Goal: Task Accomplishment & Management: Use online tool/utility

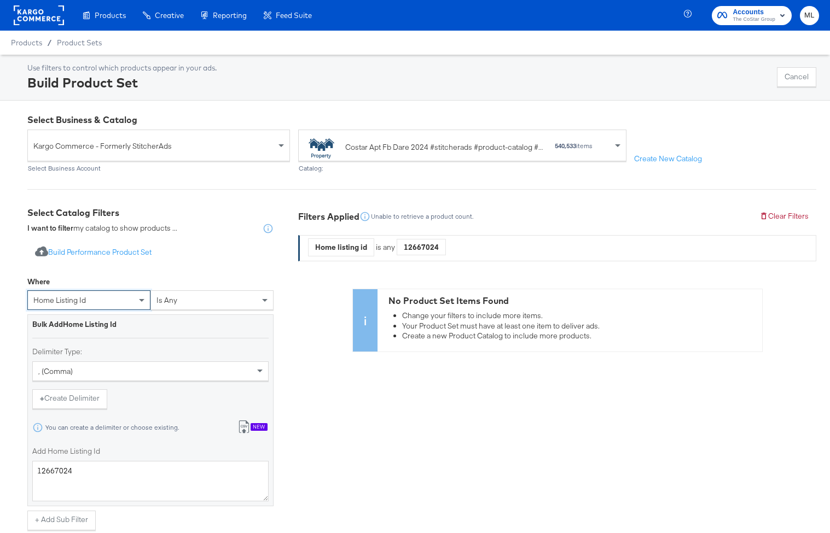
scroll to position [40, 0]
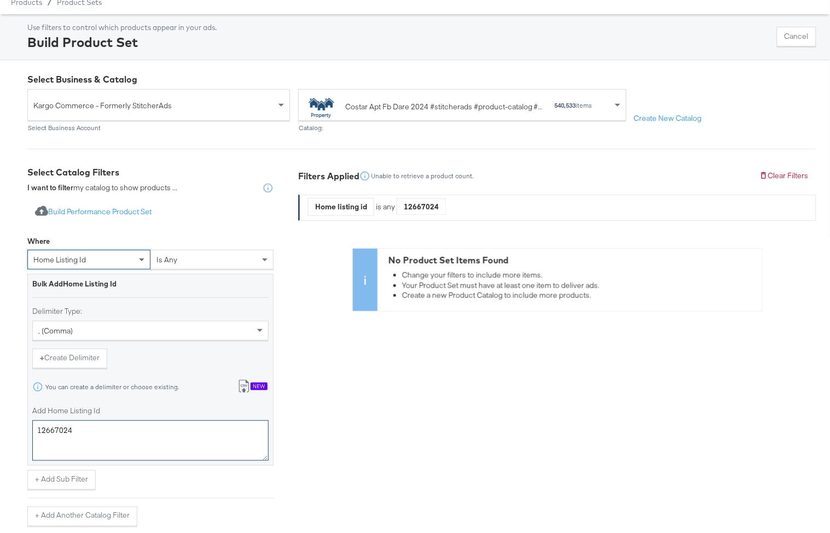
click at [95, 433] on textarea "12667024" at bounding box center [150, 441] width 236 height 40
paste textarea "v5f1p1g"
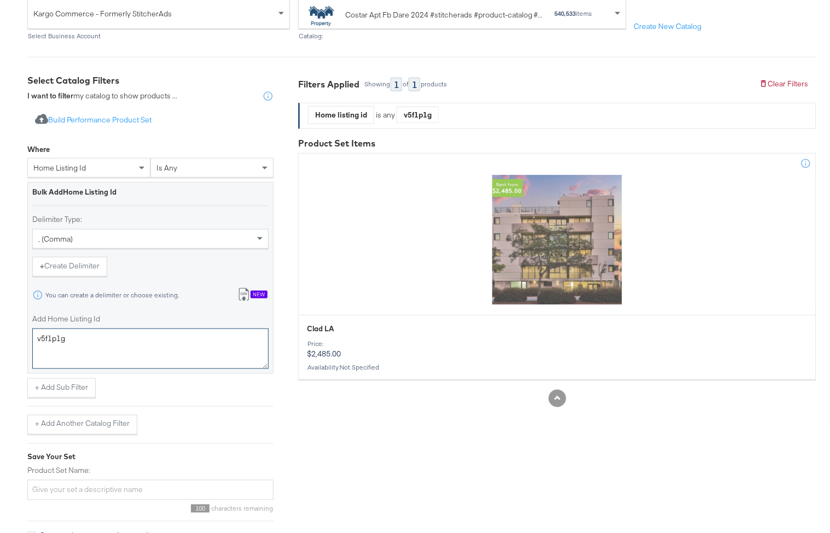
scroll to position [148, 0]
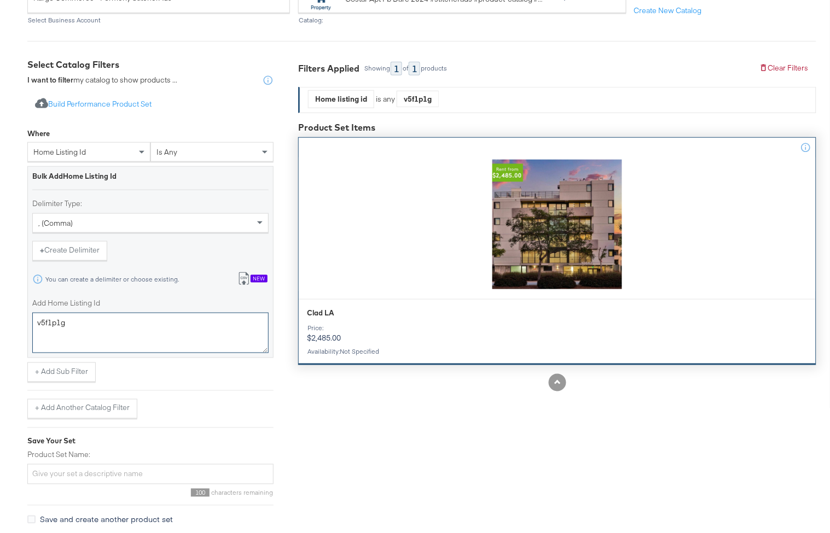
type textarea "v5f1p1g"
click at [591, 260] on div at bounding box center [557, 225] width 517 height 134
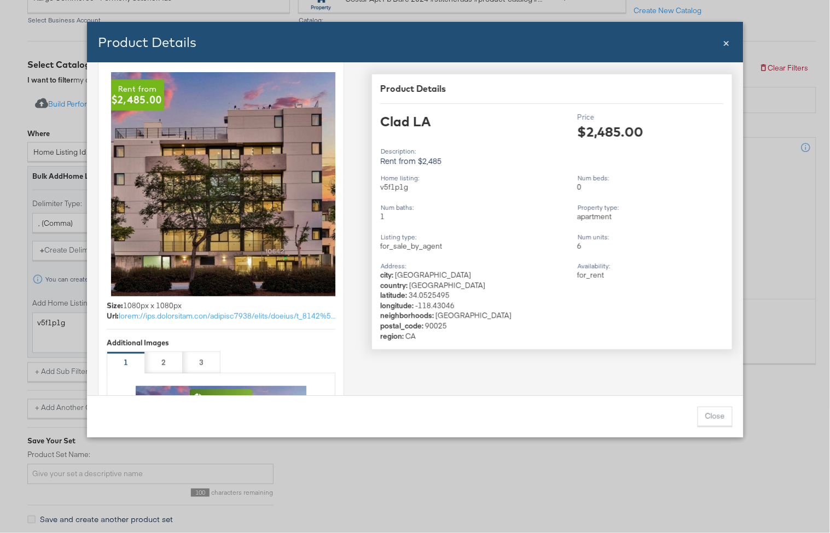
scroll to position [0, 0]
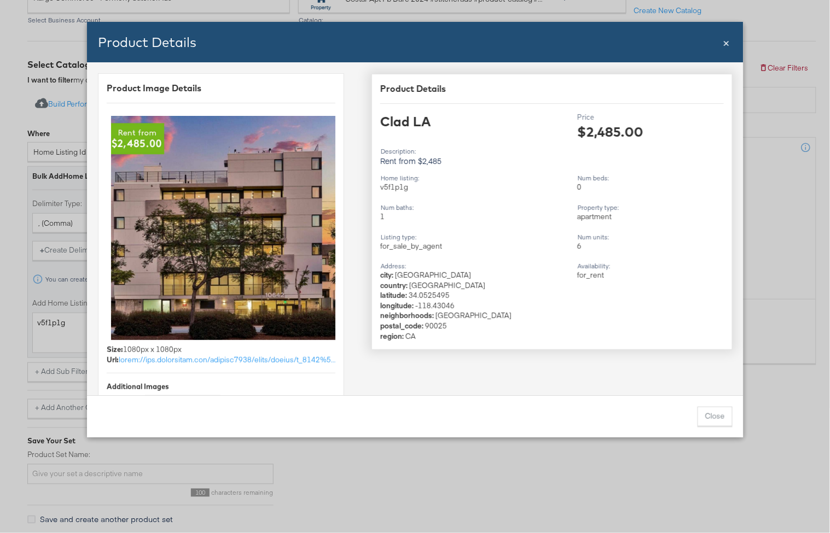
click at [725, 45] on span "×" at bounding box center [726, 41] width 7 height 15
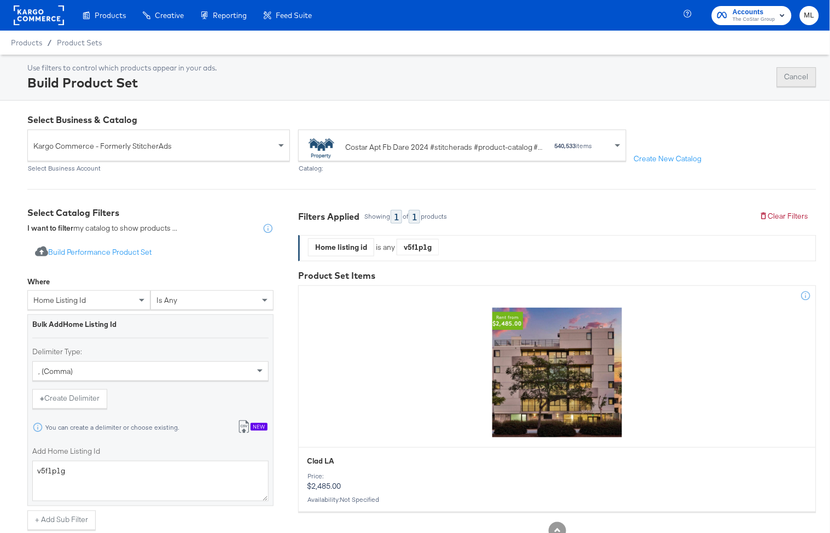
click at [794, 78] on button "Cancel" at bounding box center [796, 77] width 39 height 20
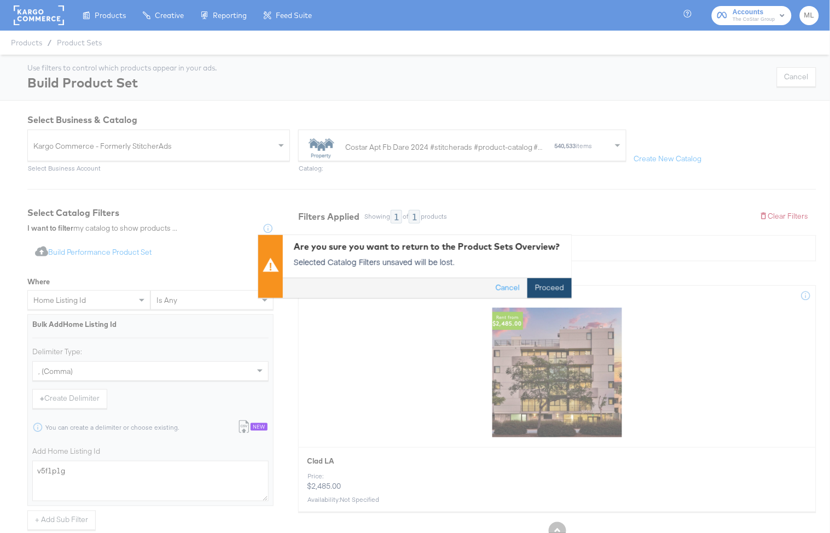
click at [557, 284] on button "Proceed" at bounding box center [549, 289] width 44 height 20
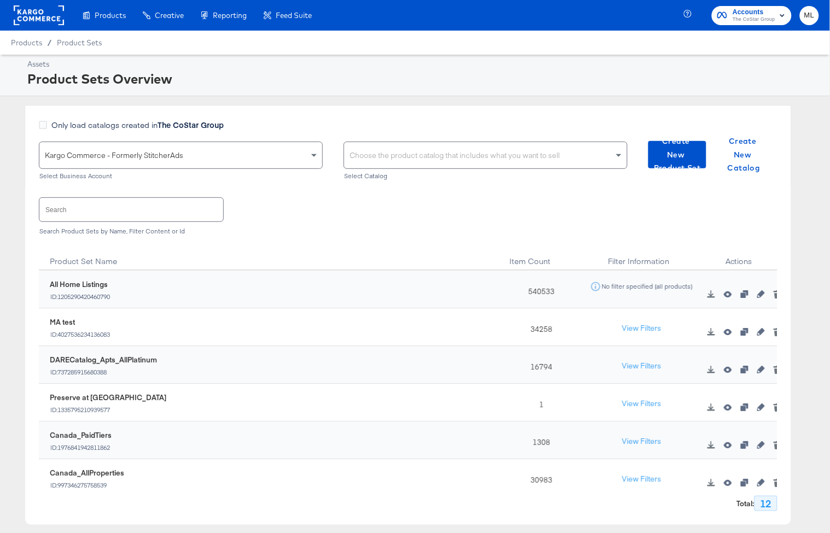
click at [368, 153] on div "Choose the product catalog that includes what you want to sell" at bounding box center [485, 155] width 283 height 26
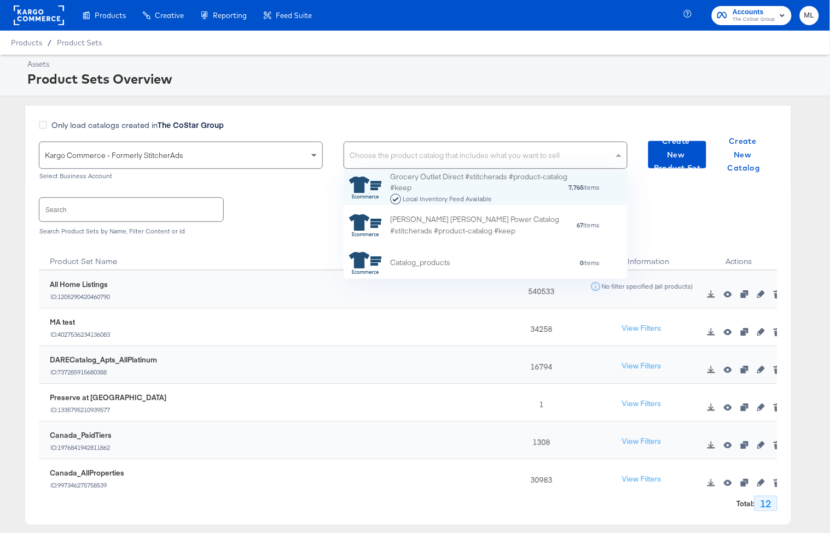
scroll to position [108, 284]
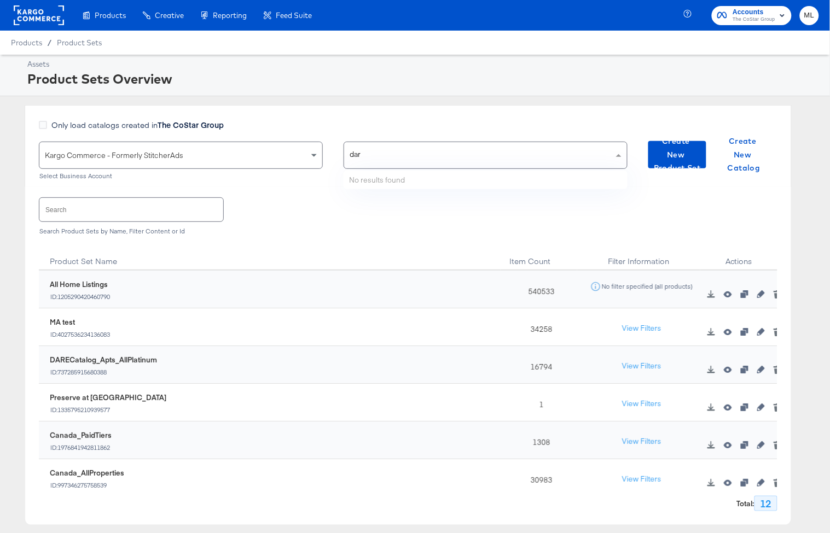
type input "dare"
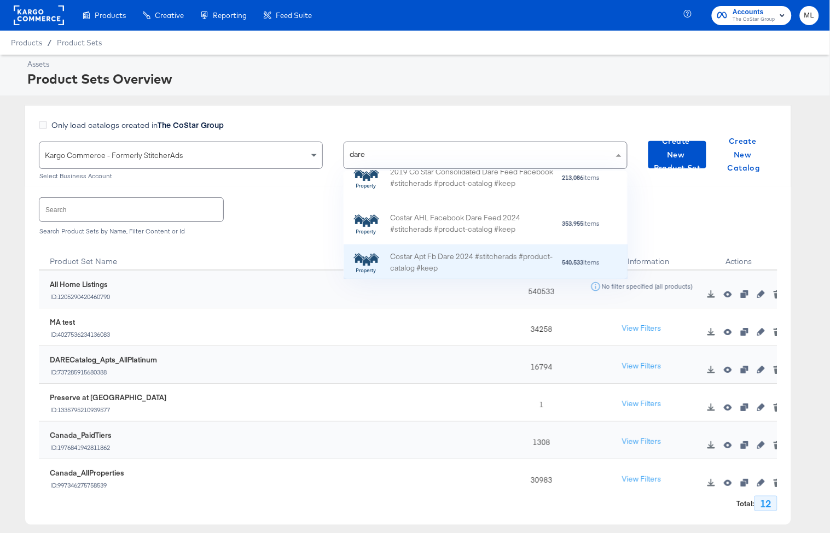
click at [410, 264] on div "Costar Apt Fb Dare 2024 #stitcherads #product-catalog #keep" at bounding box center [475, 262] width 171 height 23
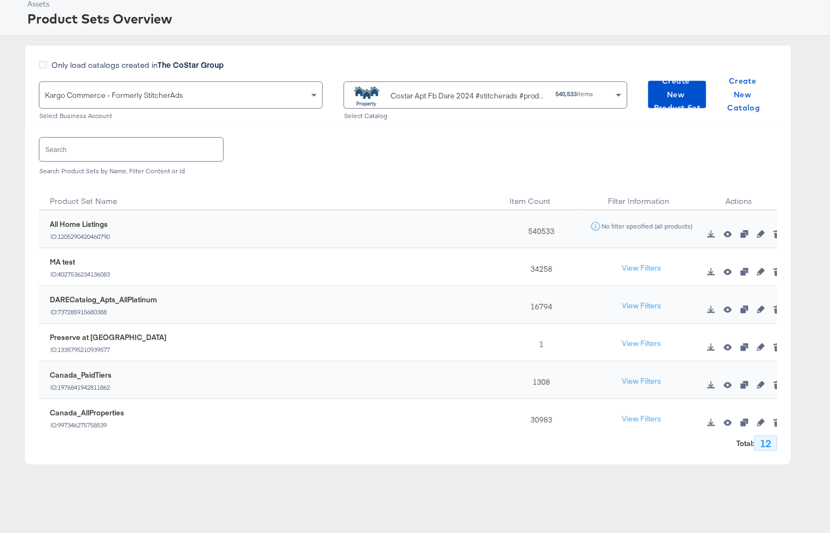
scroll to position [59, 0]
click at [668, 100] on span "Create New Product Set" at bounding box center [676, 96] width 49 height 40
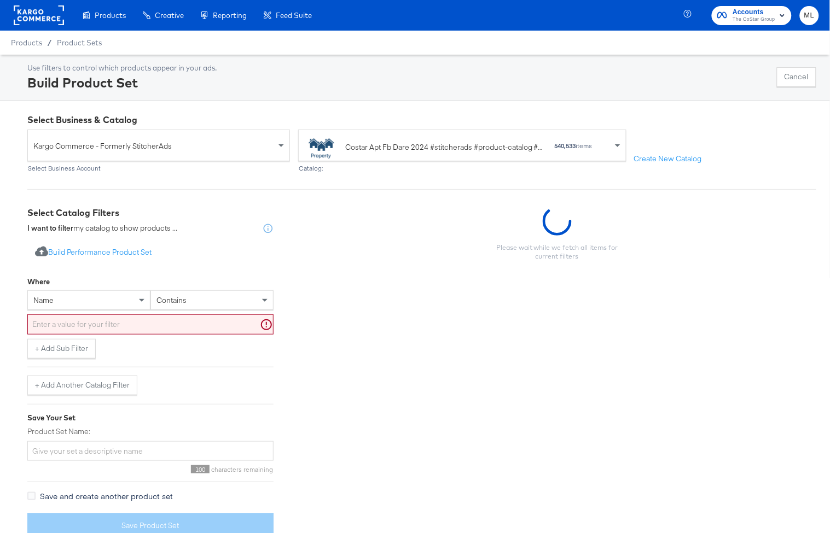
click at [90, 297] on div "name" at bounding box center [89, 300] width 122 height 19
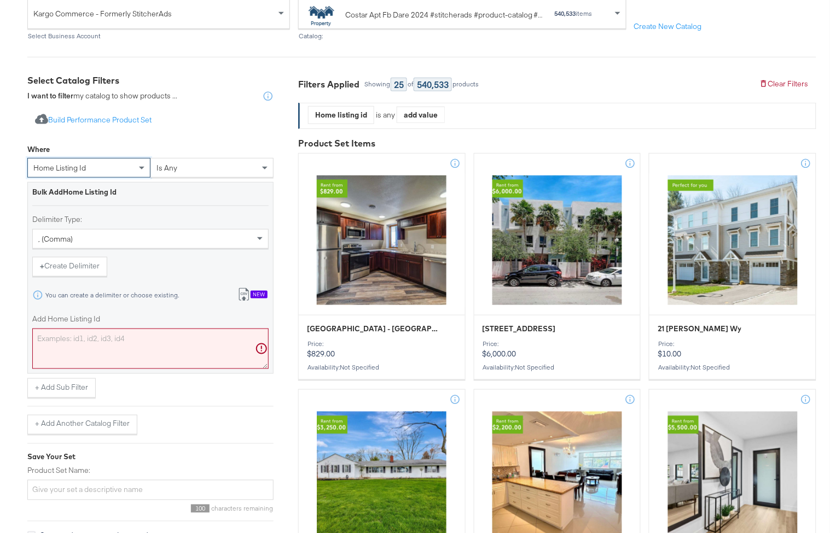
scroll to position [149, 0]
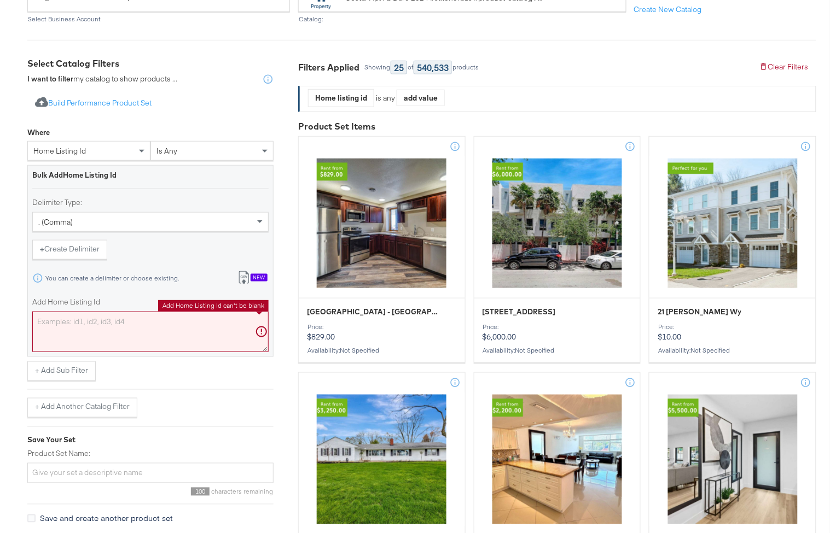
drag, startPoint x: 96, startPoint y: 349, endPoint x: 97, endPoint y: 340, distance: 9.9
click at [97, 344] on textarea "Add Home Listing Id" at bounding box center [150, 332] width 236 height 40
paste textarea "v5f1p1g"
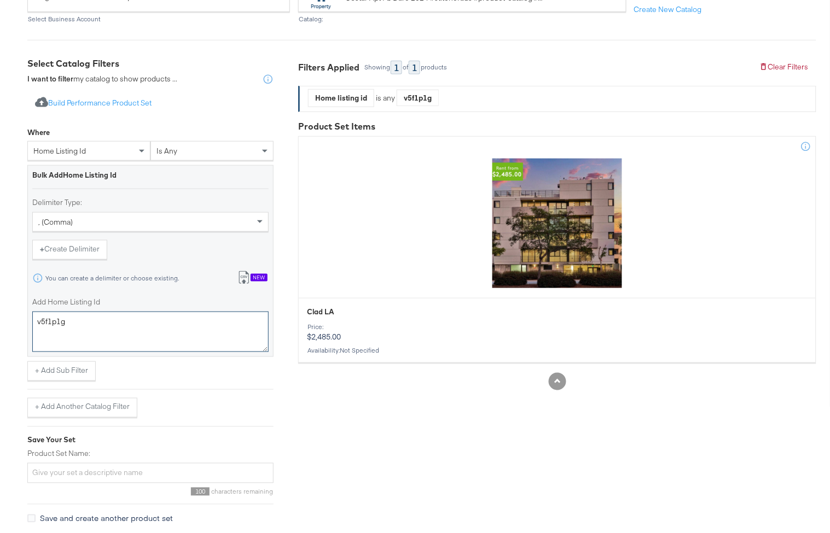
scroll to position [189, 0]
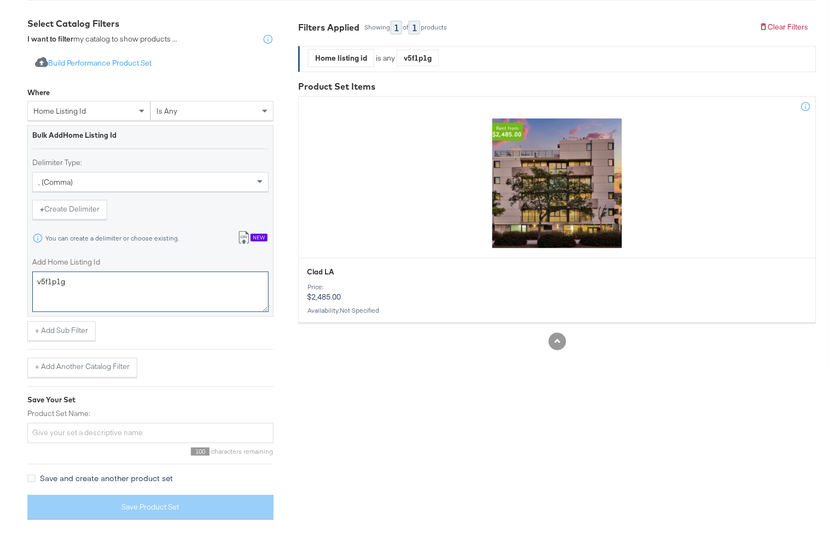
type textarea "v5f1p1g"
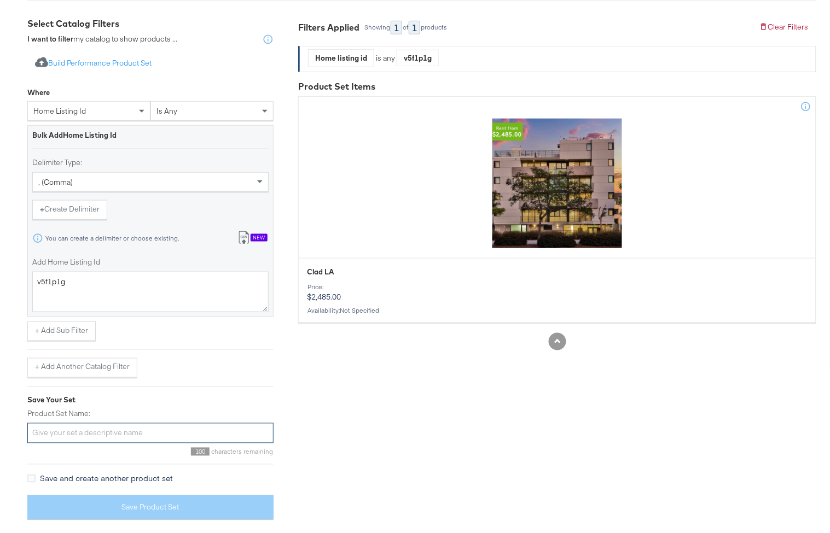
click at [84, 426] on input "Product Set Name:" at bounding box center [150, 433] width 246 height 20
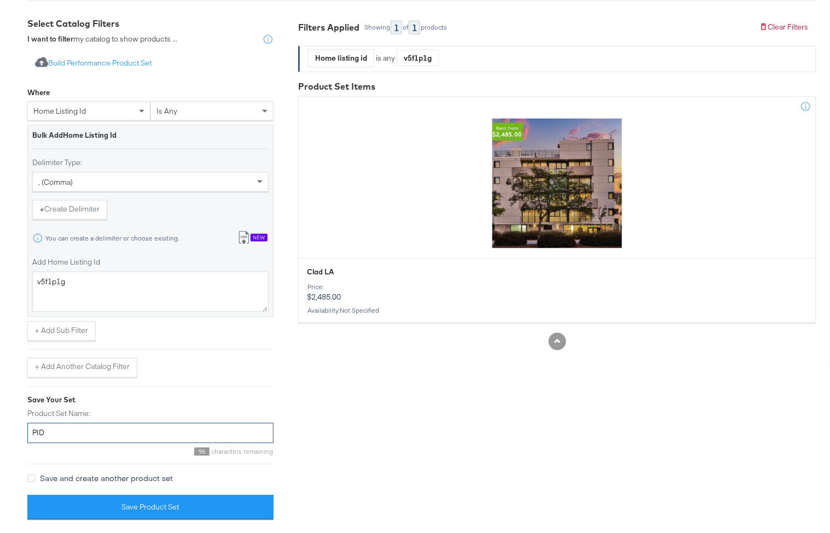
paste input "v5f1p1g"
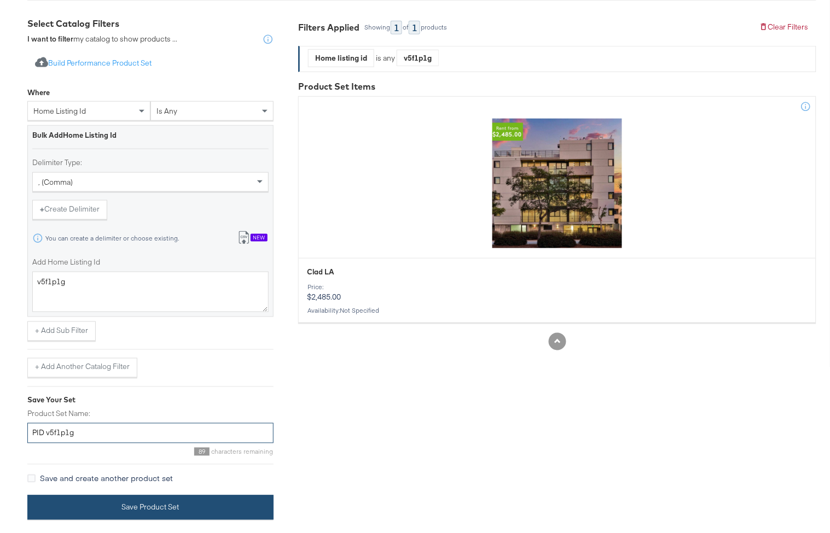
type input "PID v5f1p1g"
click at [124, 506] on button "Save Product Set" at bounding box center [150, 508] width 246 height 25
